Goal: Navigation & Orientation: Find specific page/section

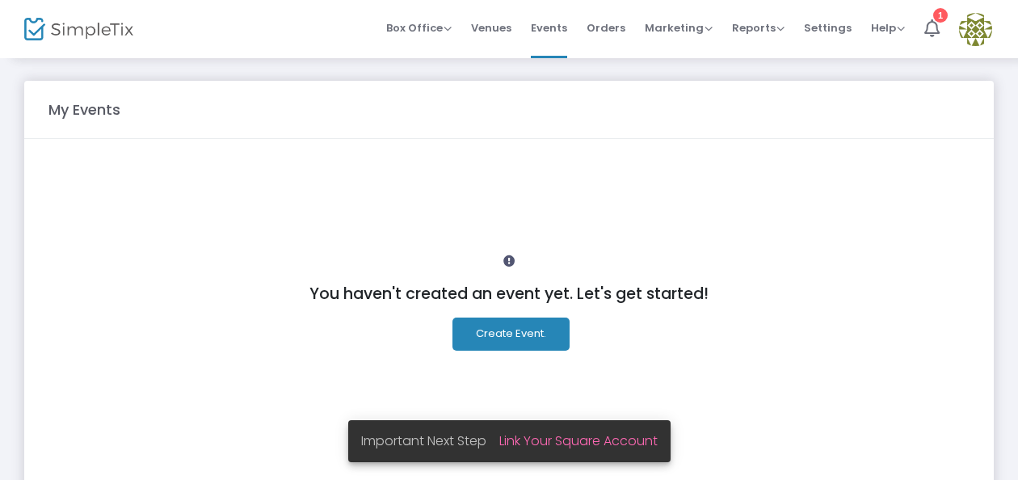
click at [826, 226] on div "You haven't created an event yet. Let's get started! Create Event." at bounding box center [508, 341] width 921 height 368
click at [511, 24] on span "Venues" at bounding box center [491, 27] width 40 height 41
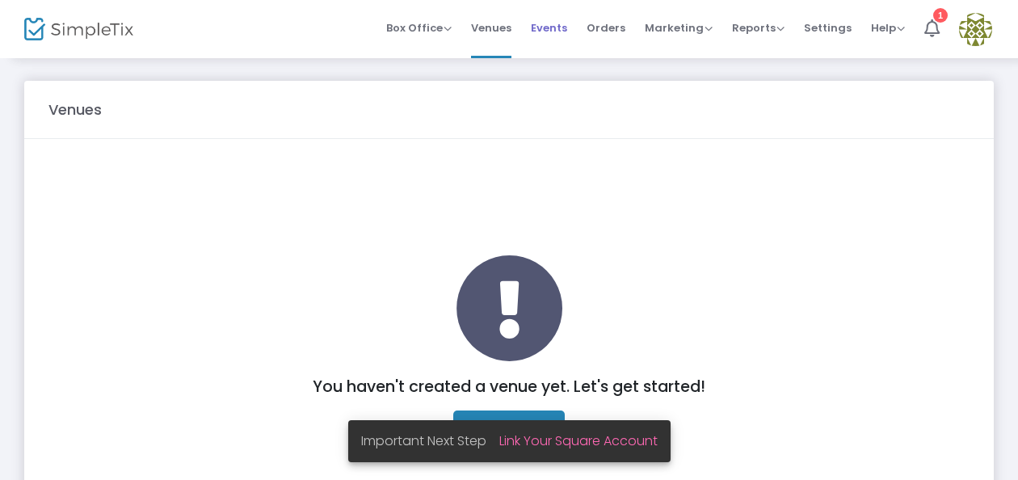
click at [554, 28] on span "Events" at bounding box center [549, 27] width 36 height 41
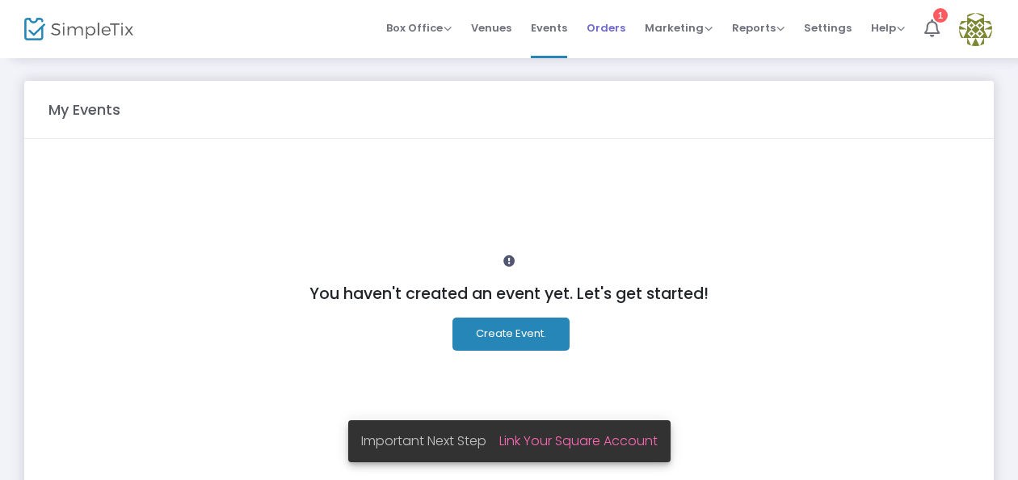
click at [622, 31] on span "Orders" at bounding box center [605, 27] width 39 height 41
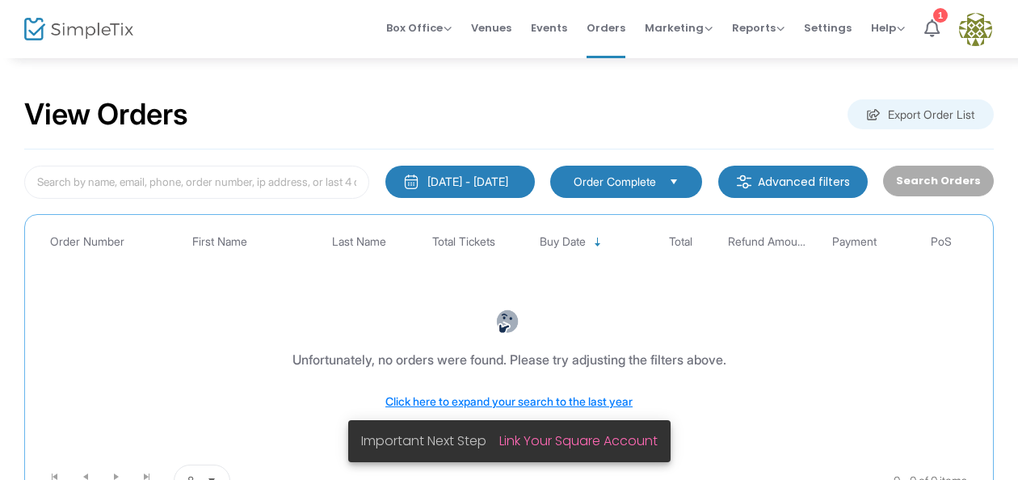
click at [689, 30] on span "Marketing" at bounding box center [679, 27] width 68 height 15
click at [749, 20] on span "Reports" at bounding box center [758, 27] width 53 height 15
click at [775, 60] on li "Analytics" at bounding box center [784, 54] width 105 height 32
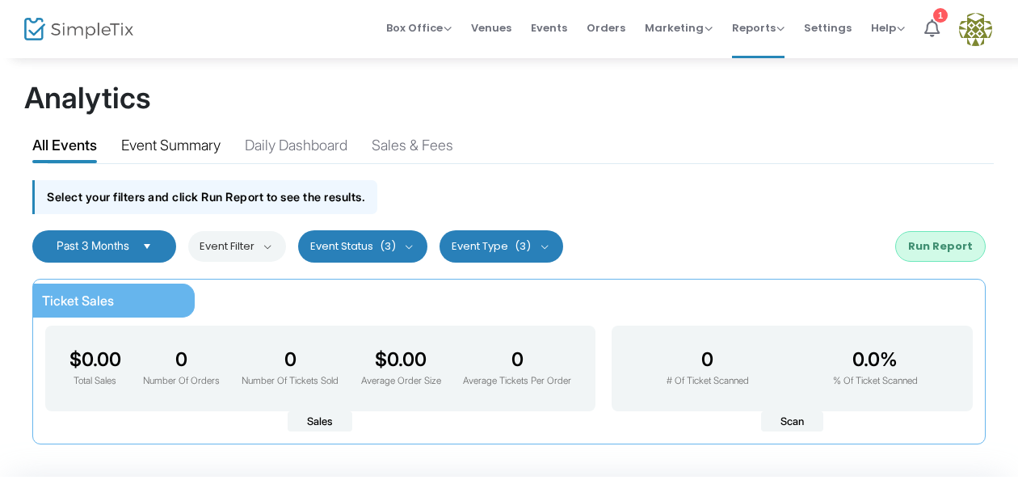
click at [178, 137] on div "Event Summary" at bounding box center [170, 148] width 99 height 28
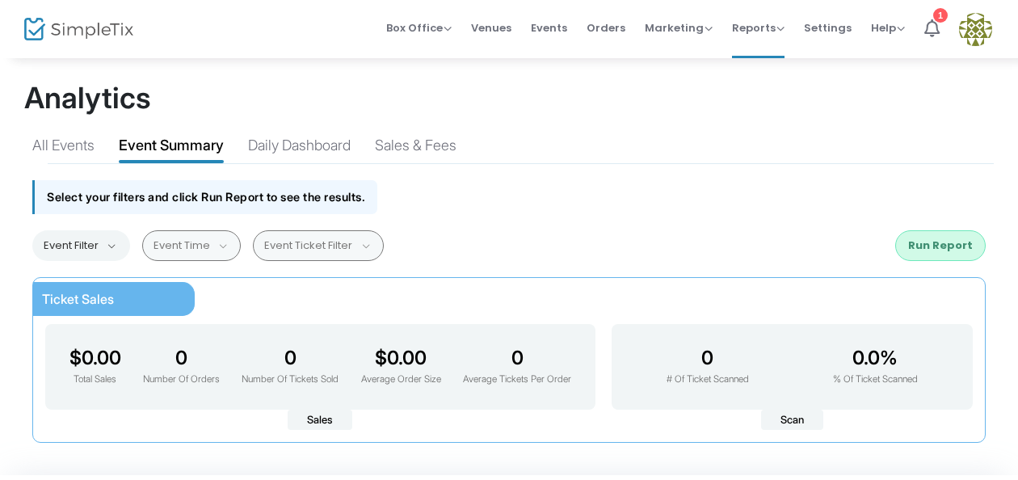
click at [99, 26] on img at bounding box center [78, 29] width 109 height 23
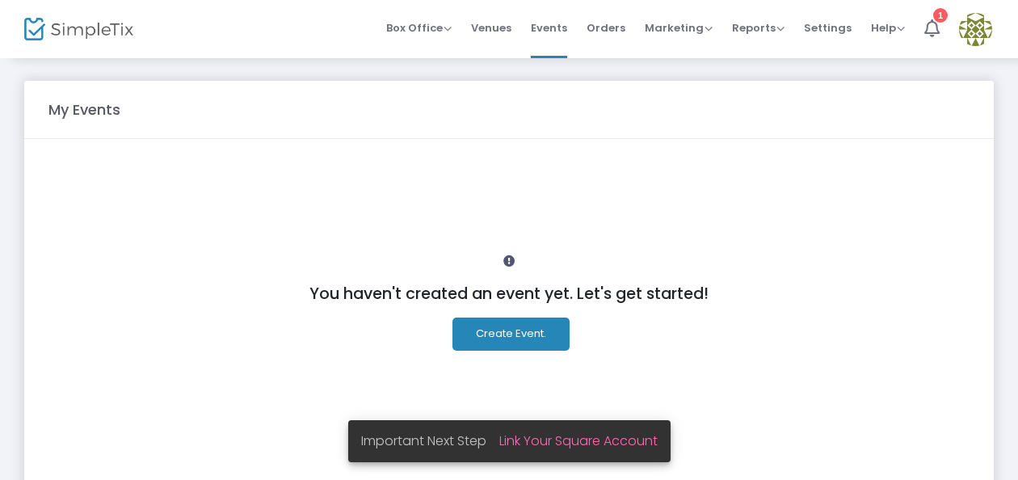
drag, startPoint x: 989, startPoint y: 144, endPoint x: 1011, endPoint y: 273, distance: 131.1
click at [1011, 273] on div "My Events You haven't created an event yet. Let's get started! Create Event." at bounding box center [509, 320] width 1018 height 526
drag, startPoint x: 1011, startPoint y: 273, endPoint x: 851, endPoint y: 263, distance: 159.4
click at [851, 263] on div "You haven't created an event yet. Let's get started! Create Event." at bounding box center [508, 341] width 921 height 368
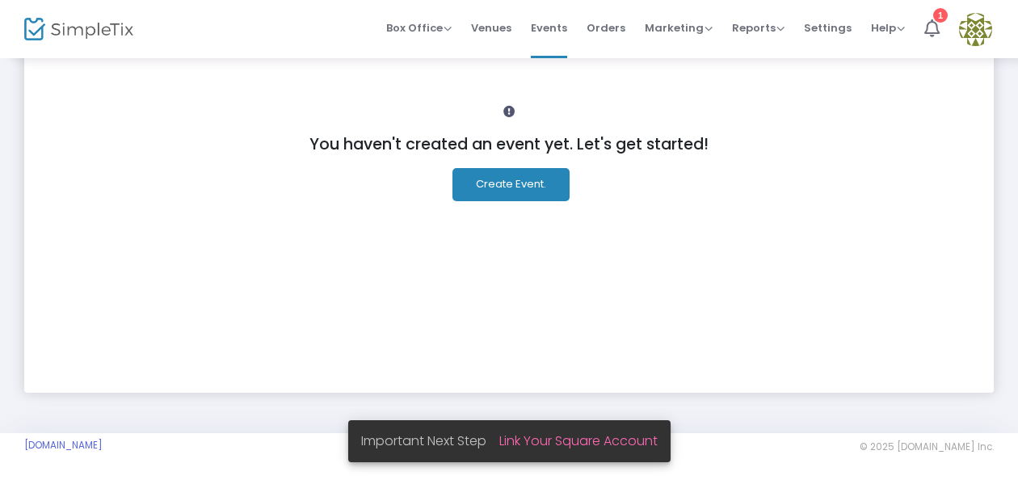
scroll to position [150, 0]
click at [822, 22] on span "Settings" at bounding box center [828, 27] width 48 height 41
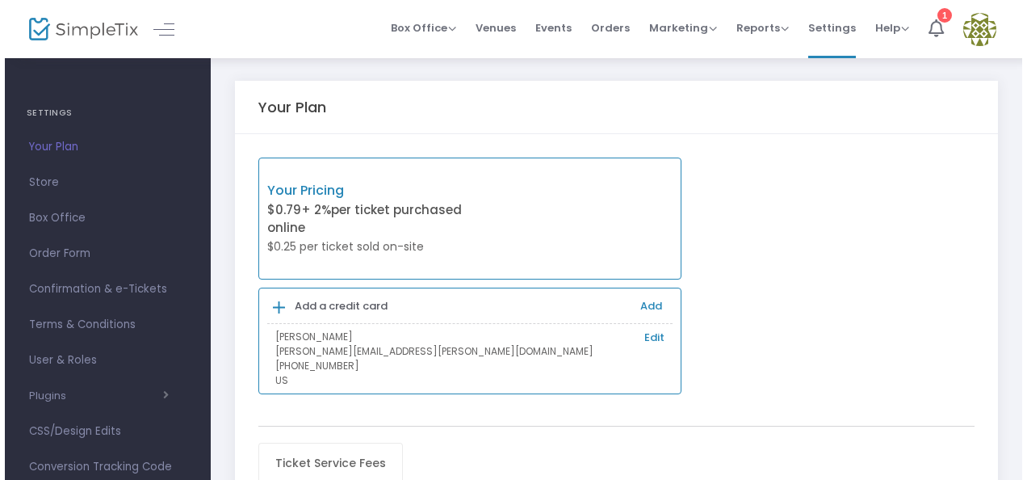
scroll to position [182, 0]
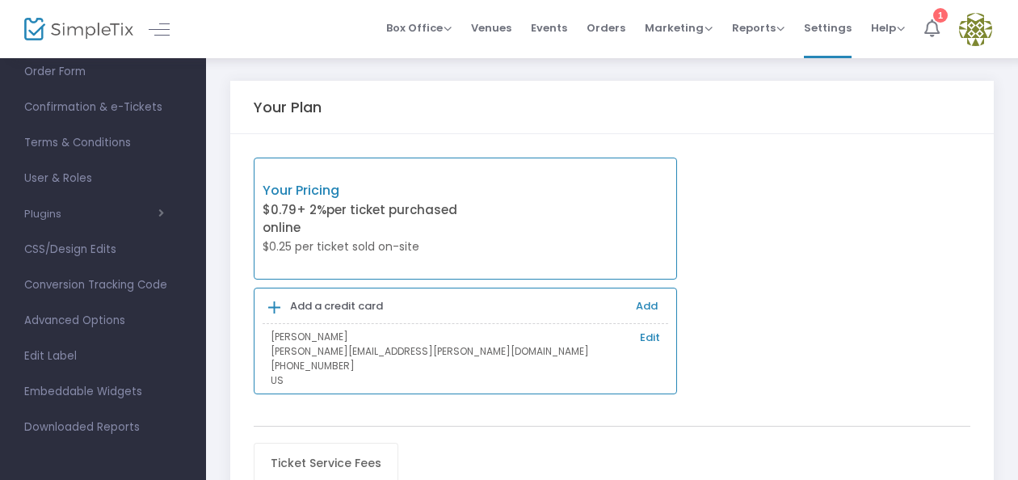
click at [934, 18] on div "1" at bounding box center [940, 15] width 15 height 15
click at [875, 27] on span "Help" at bounding box center [888, 27] width 34 height 15
click at [829, 33] on span "Settings" at bounding box center [828, 27] width 48 height 41
click at [963, 37] on img at bounding box center [975, 29] width 33 height 33
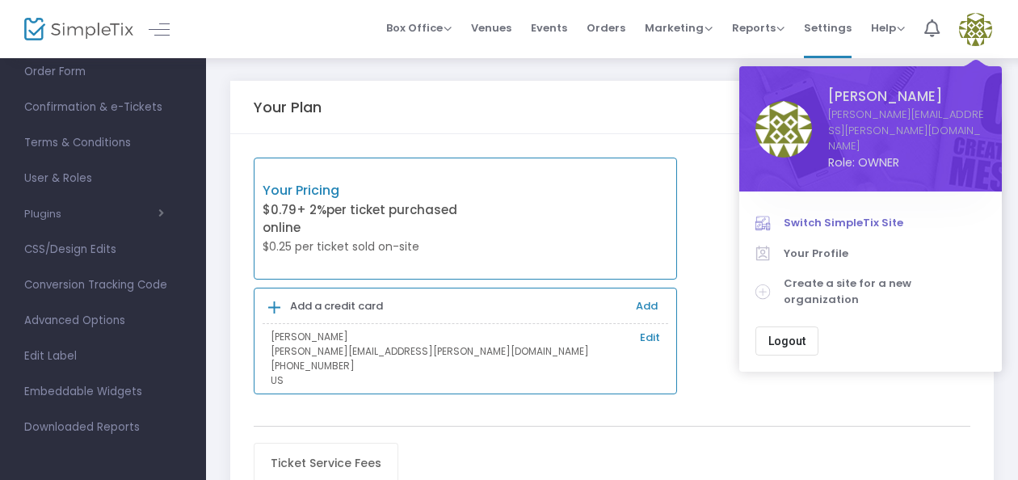
click at [830, 215] on span "Switch SimpleTix Site" at bounding box center [885, 223] width 202 height 16
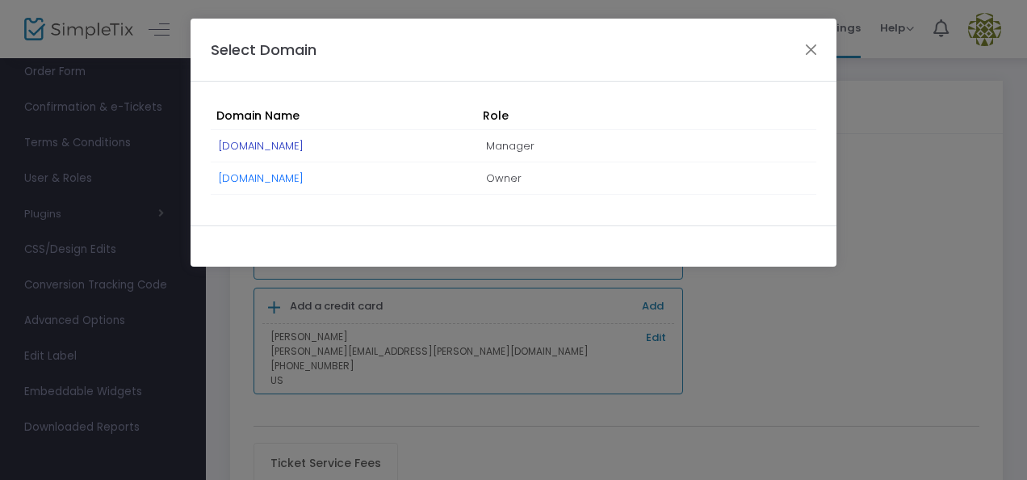
click at [292, 146] on link "[DOMAIN_NAME]" at bounding box center [261, 145] width 85 height 15
